Goal: Transaction & Acquisition: Purchase product/service

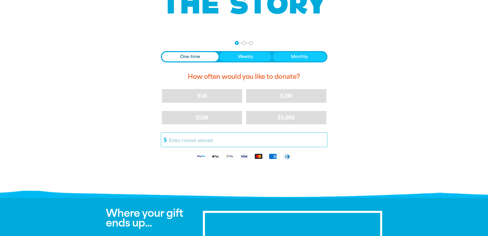
click at [212, 147] on input "Other Amount" at bounding box center [247, 140] width 162 height 14
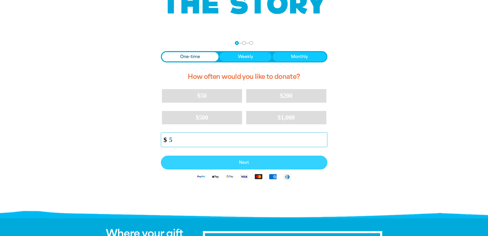
type input "5"
click at [228, 168] on button "Next" at bounding box center [244, 162] width 167 height 14
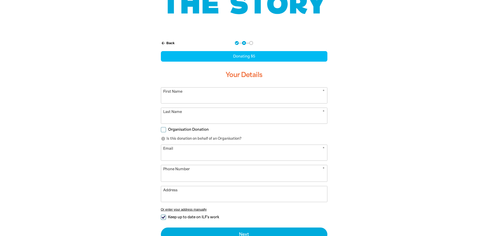
select select "AU"
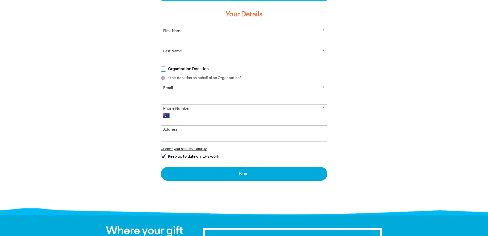
scroll to position [128, 0]
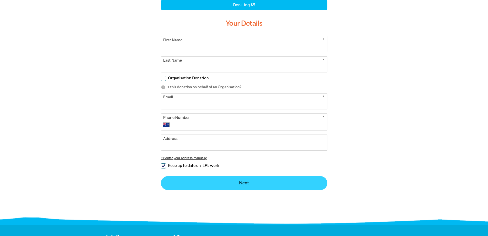
click at [229, 181] on button "Next chevron_right" at bounding box center [244, 183] width 167 height 14
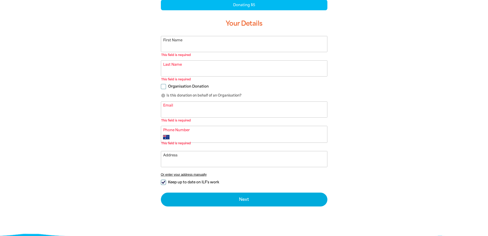
click at [203, 46] on input "First Name" at bounding box center [244, 44] width 166 height 16
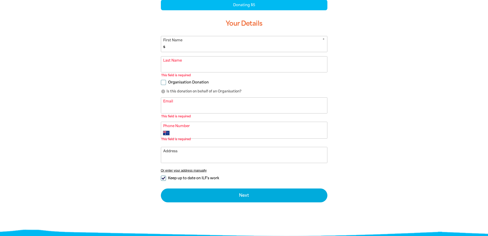
type input "s"
click at [184, 66] on input "Last Name" at bounding box center [244, 64] width 166 height 16
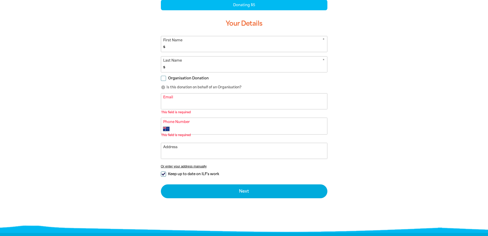
type input "s"
click at [193, 106] on input "Email" at bounding box center [244, 101] width 166 height 16
type input "a"
click at [197, 129] on input "Phone Number" at bounding box center [250, 129] width 152 height 6
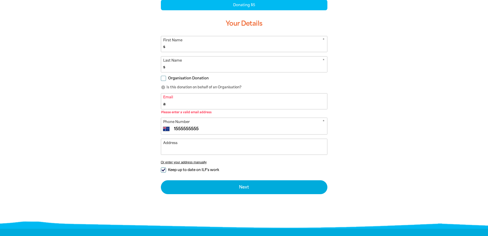
type input "1555555555"
click at [194, 105] on input "a" at bounding box center [244, 101] width 166 height 16
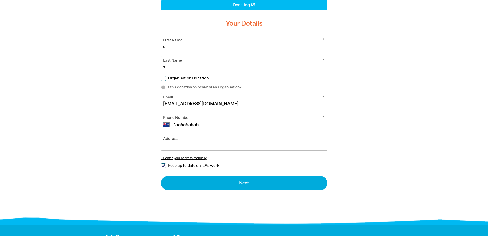
type input "[EMAIL_ADDRESS][DOMAIN_NAME]"
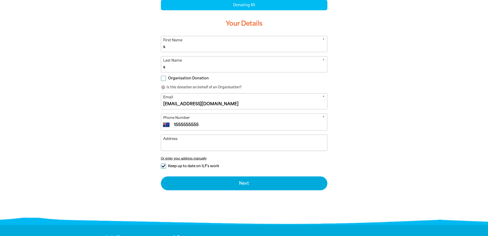
click at [206, 140] on input "Address" at bounding box center [244, 143] width 166 height 16
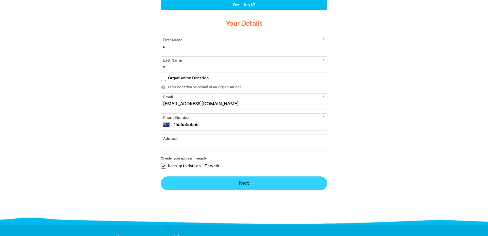
click at [268, 187] on button "Next chevron_right" at bounding box center [244, 183] width 167 height 14
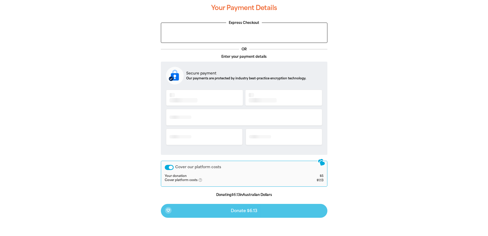
scroll to position [100, 0]
